Goal: Information Seeking & Learning: Learn about a topic

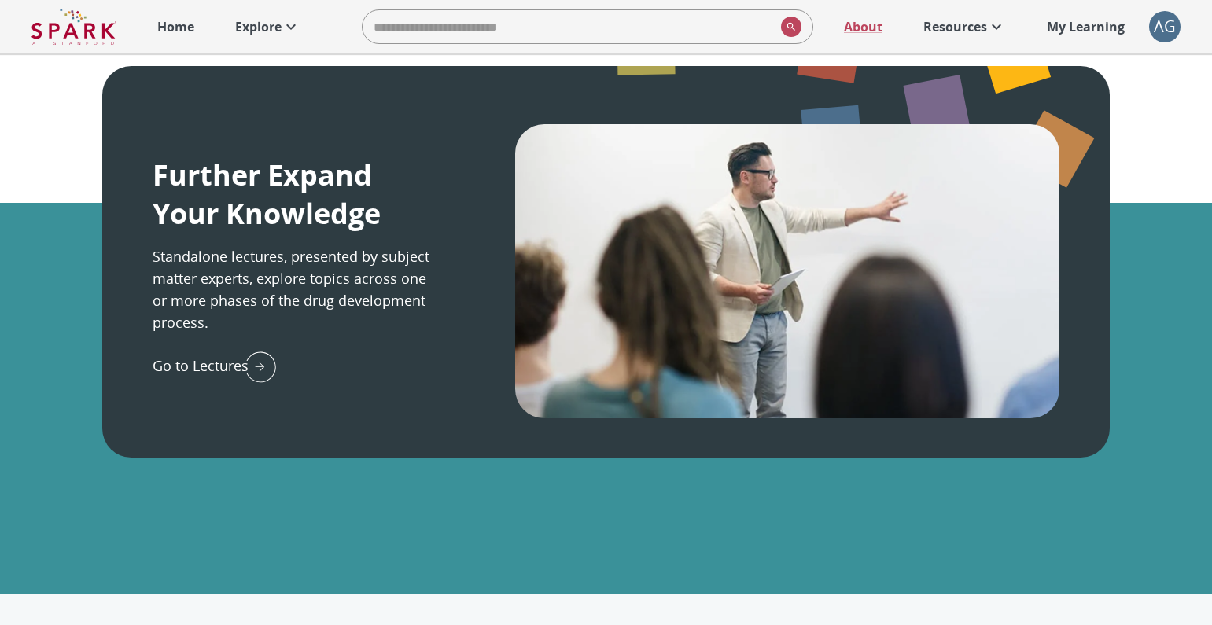
scroll to position [2267, 0]
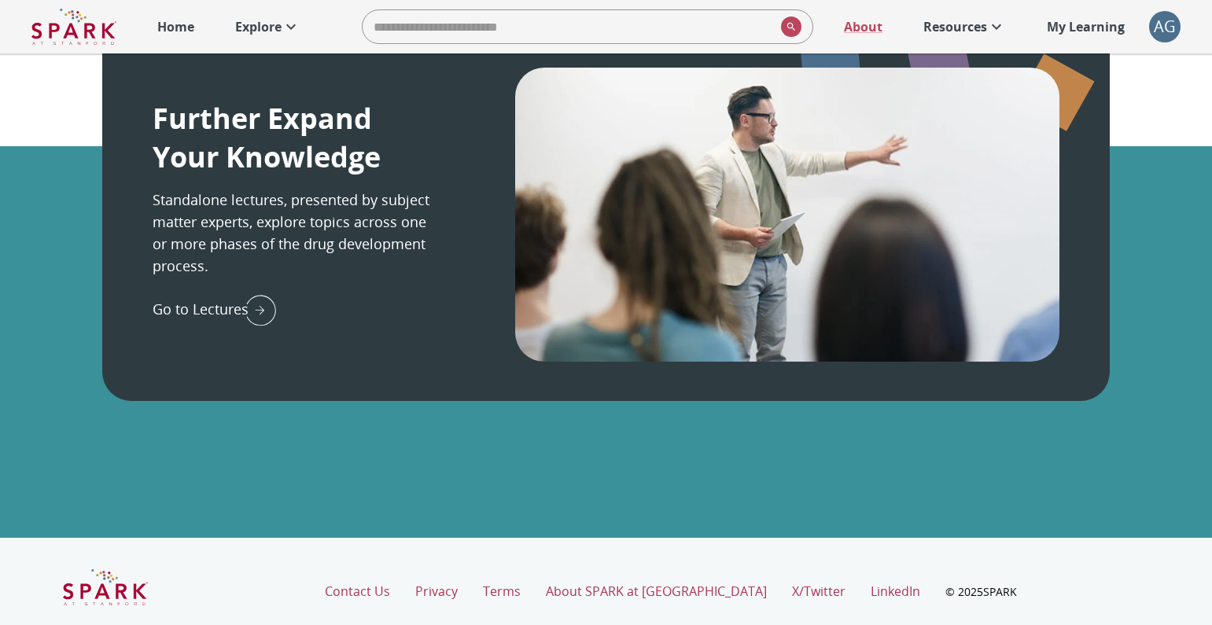
click at [1166, 31] on div "AG" at bounding box center [1164, 26] width 31 height 31
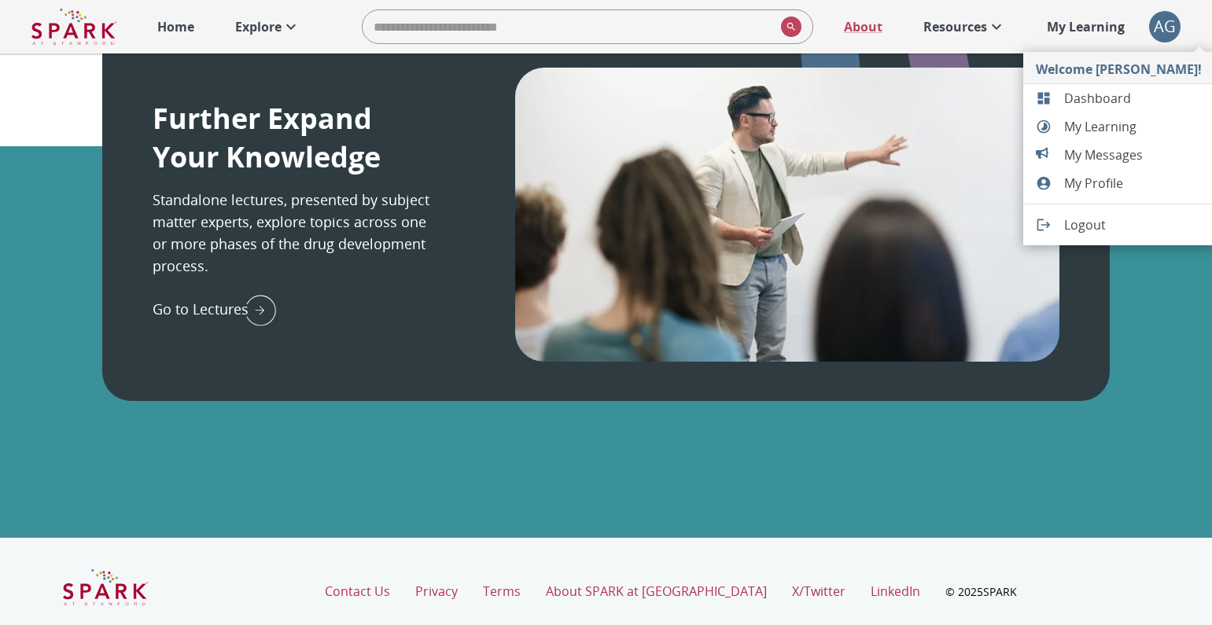
click at [1081, 98] on span "Dashboard" at bounding box center [1133, 98] width 138 height 19
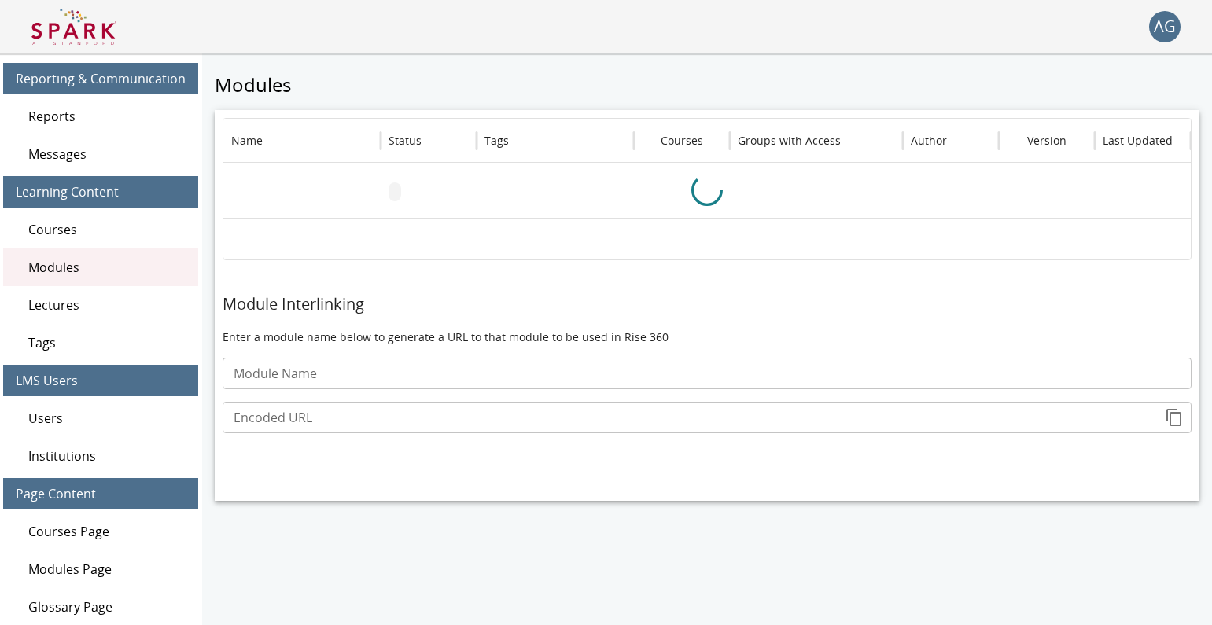
click at [64, 301] on span "Lectures" at bounding box center [106, 305] width 157 height 19
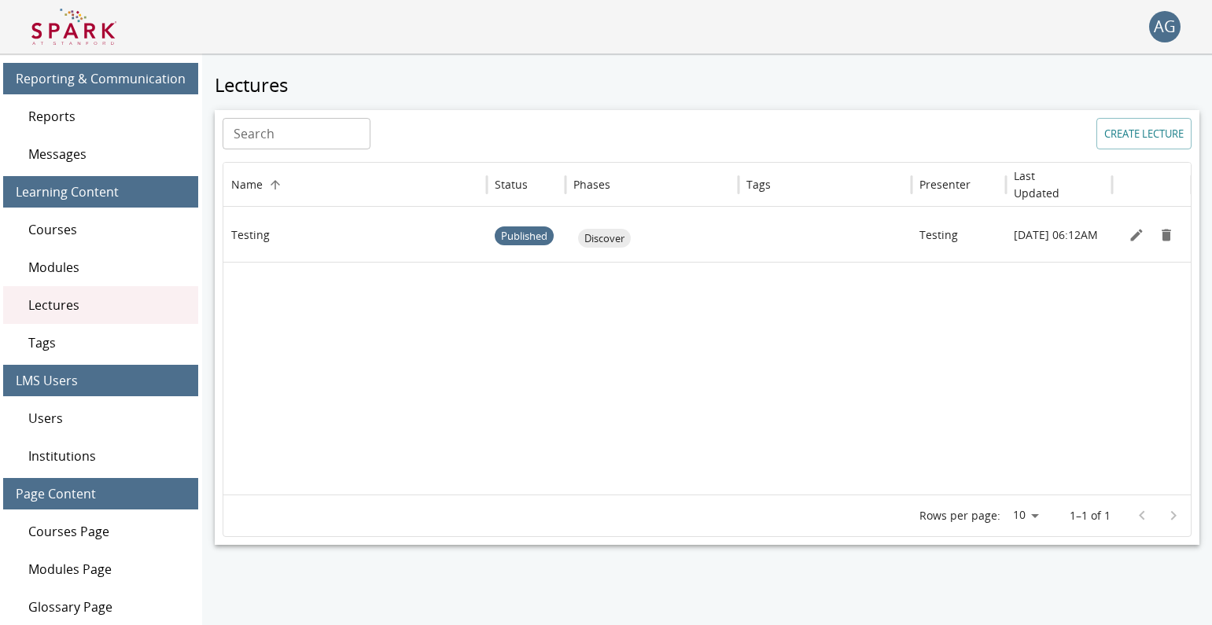
click at [1178, 25] on div "AG" at bounding box center [1164, 26] width 31 height 31
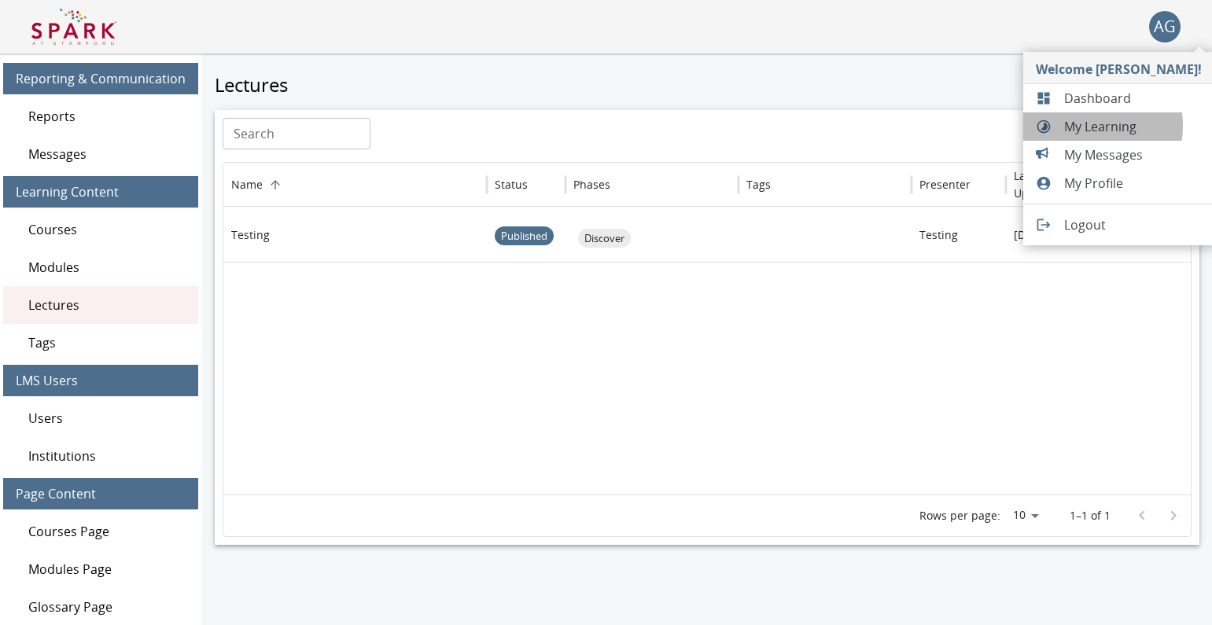
click at [1085, 126] on span "My Learning" at bounding box center [1133, 126] width 138 height 19
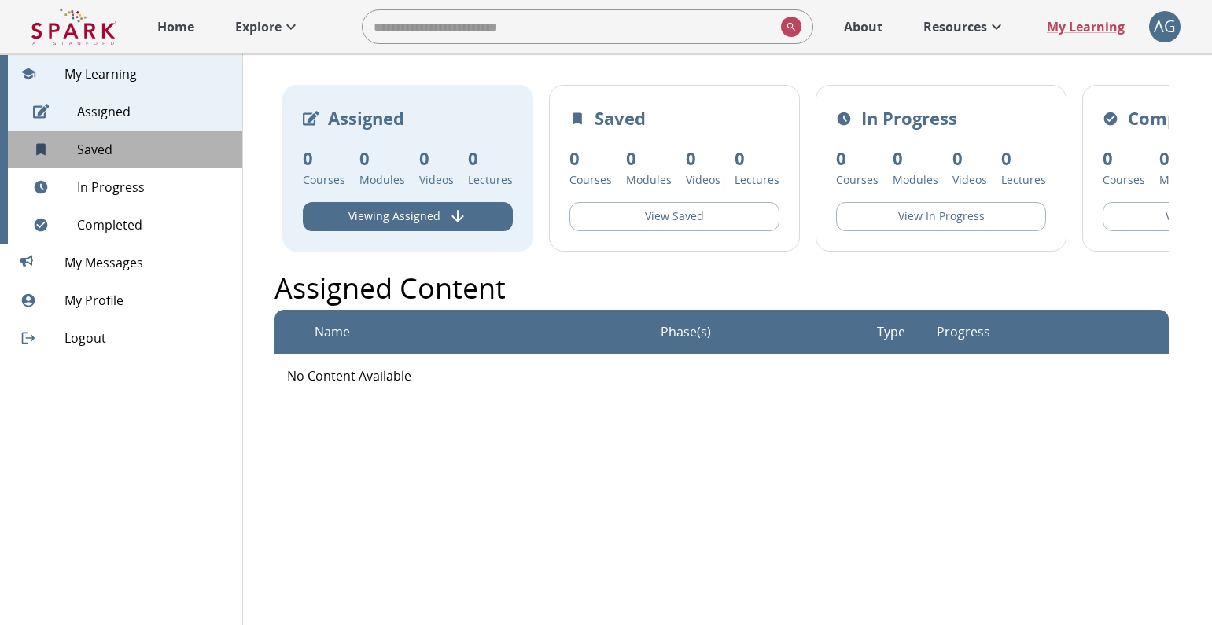
click at [102, 149] on span "Saved 0" at bounding box center [153, 149] width 153 height 19
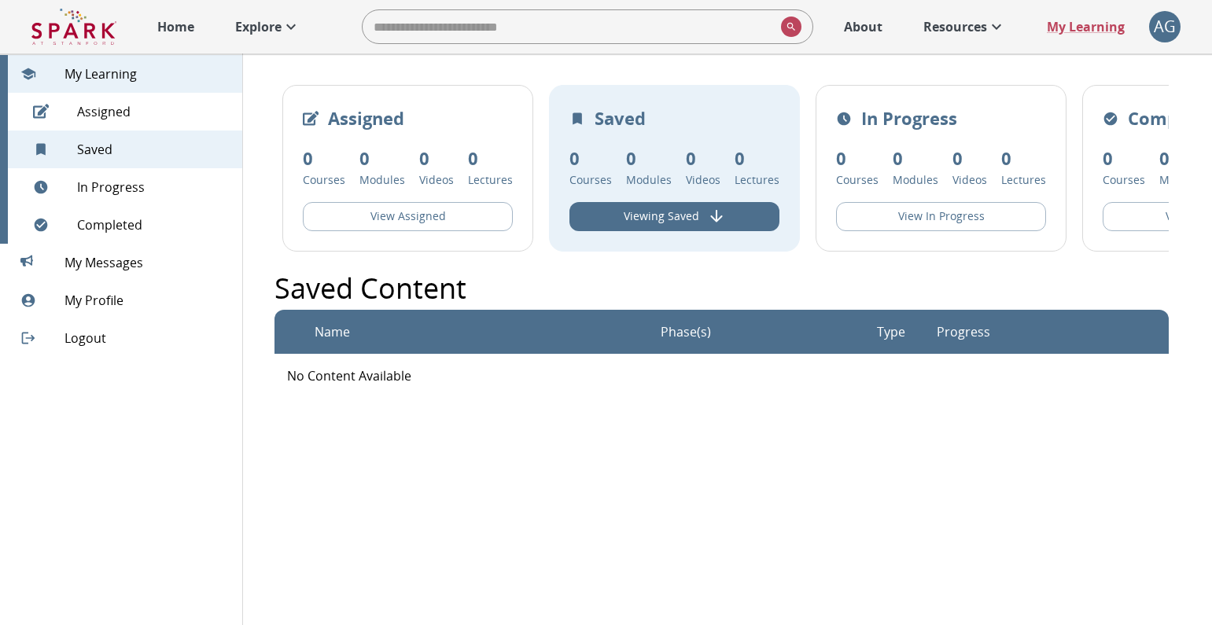
click at [104, 182] on span "In Progress" at bounding box center [153, 187] width 153 height 19
